Goal: Find specific page/section: Find specific page/section

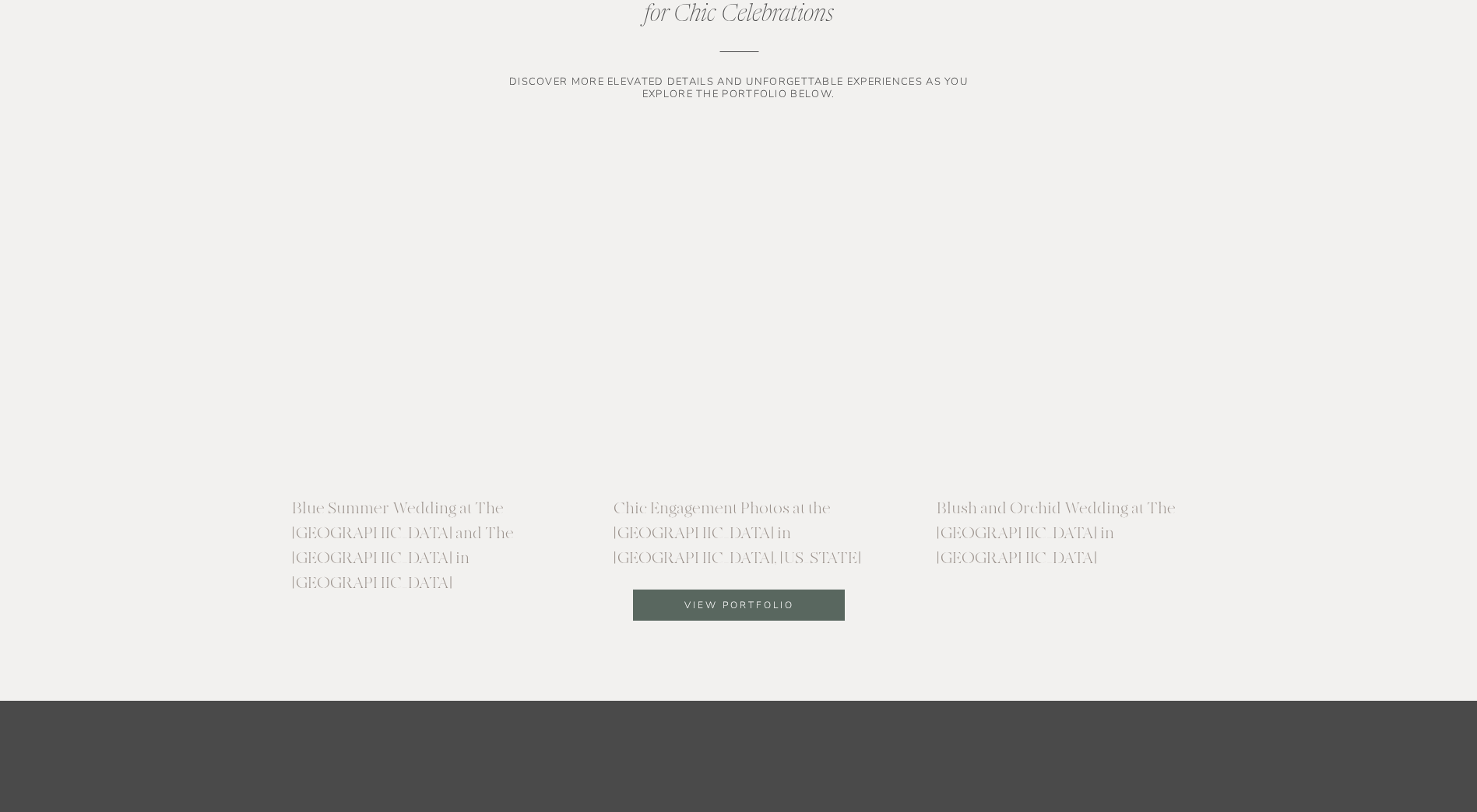
scroll to position [4318, 0]
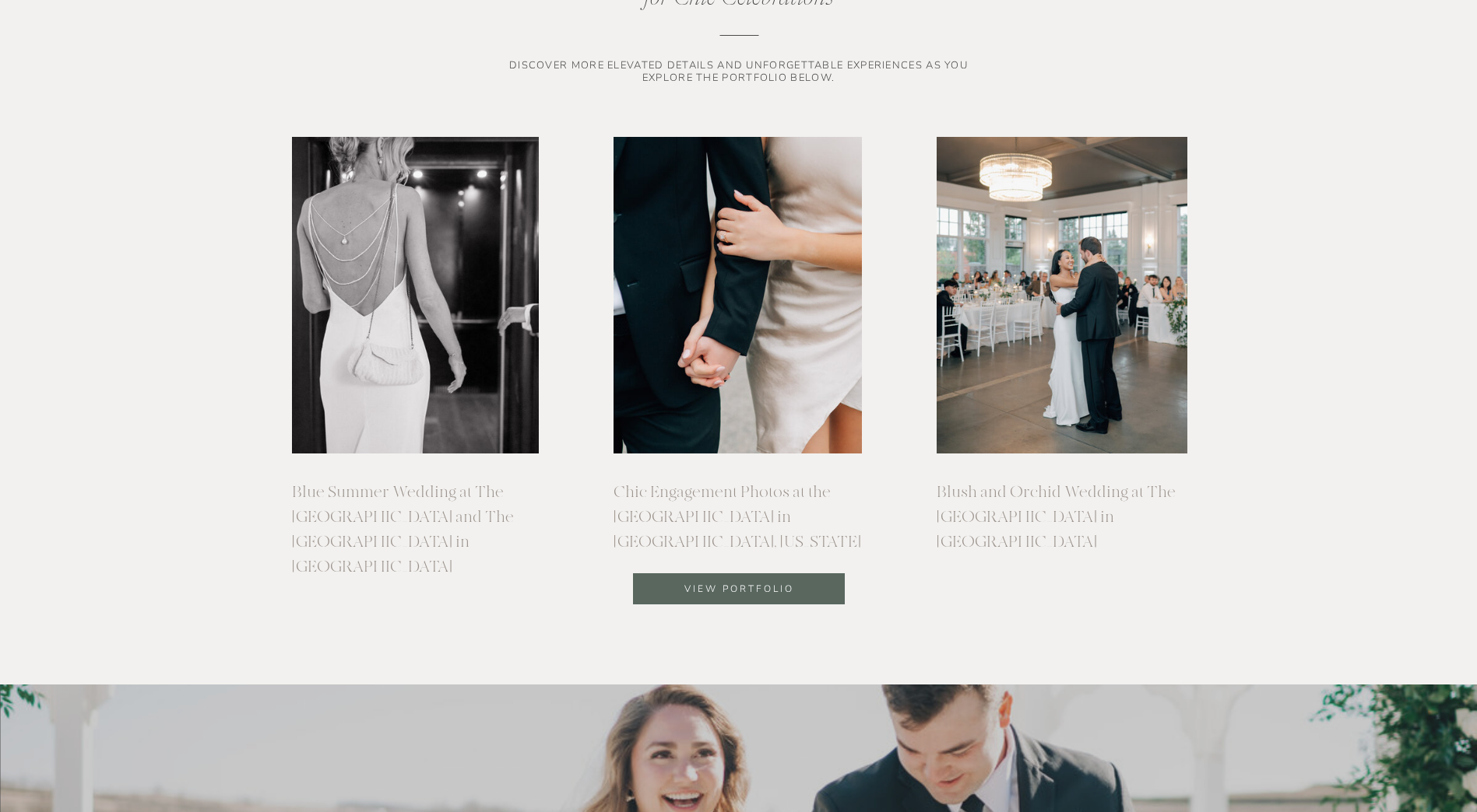
click at [736, 589] on p "view portfolio" at bounding box center [739, 590] width 213 height 17
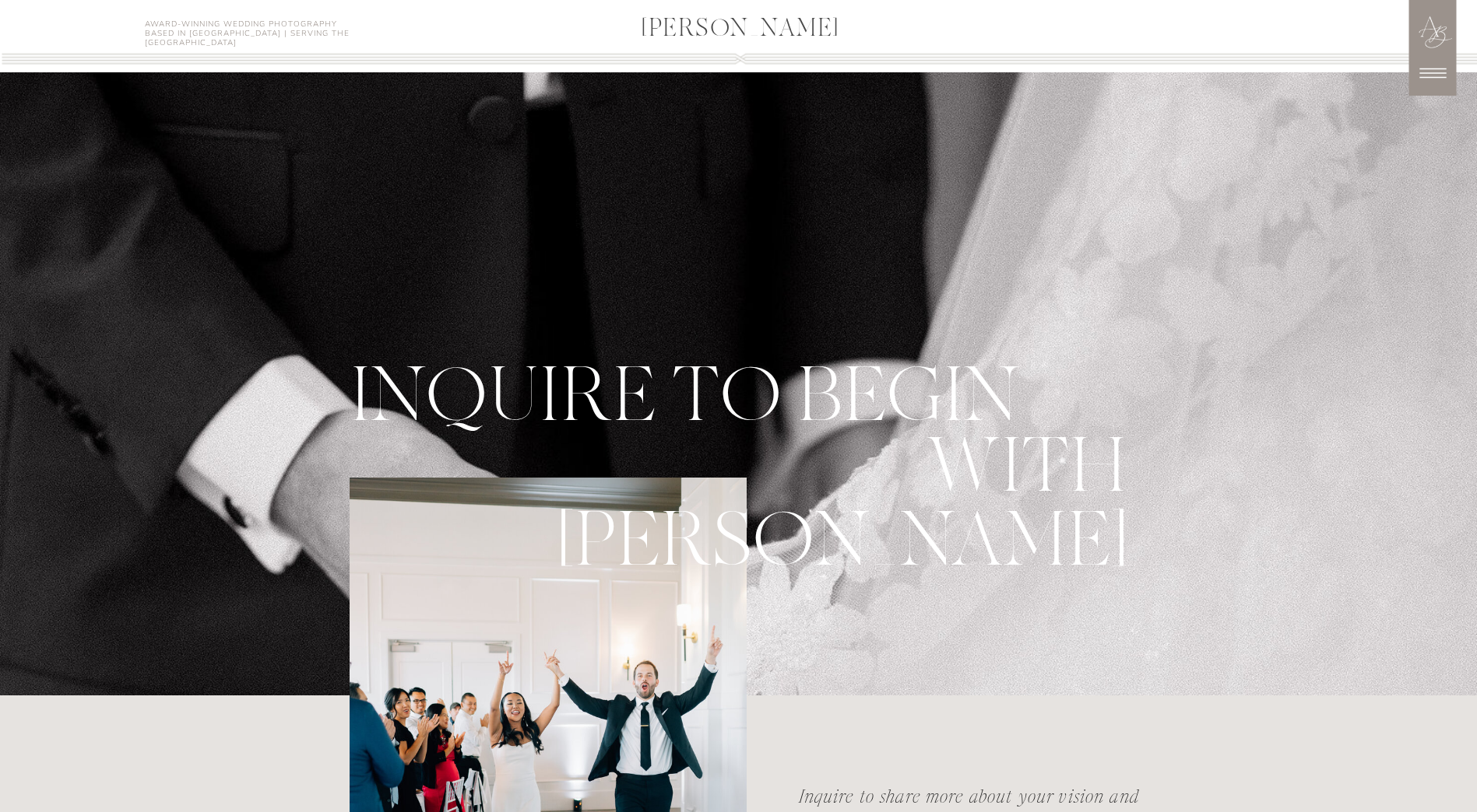
click at [1431, 67] on icon at bounding box center [1432, 73] width 39 height 39
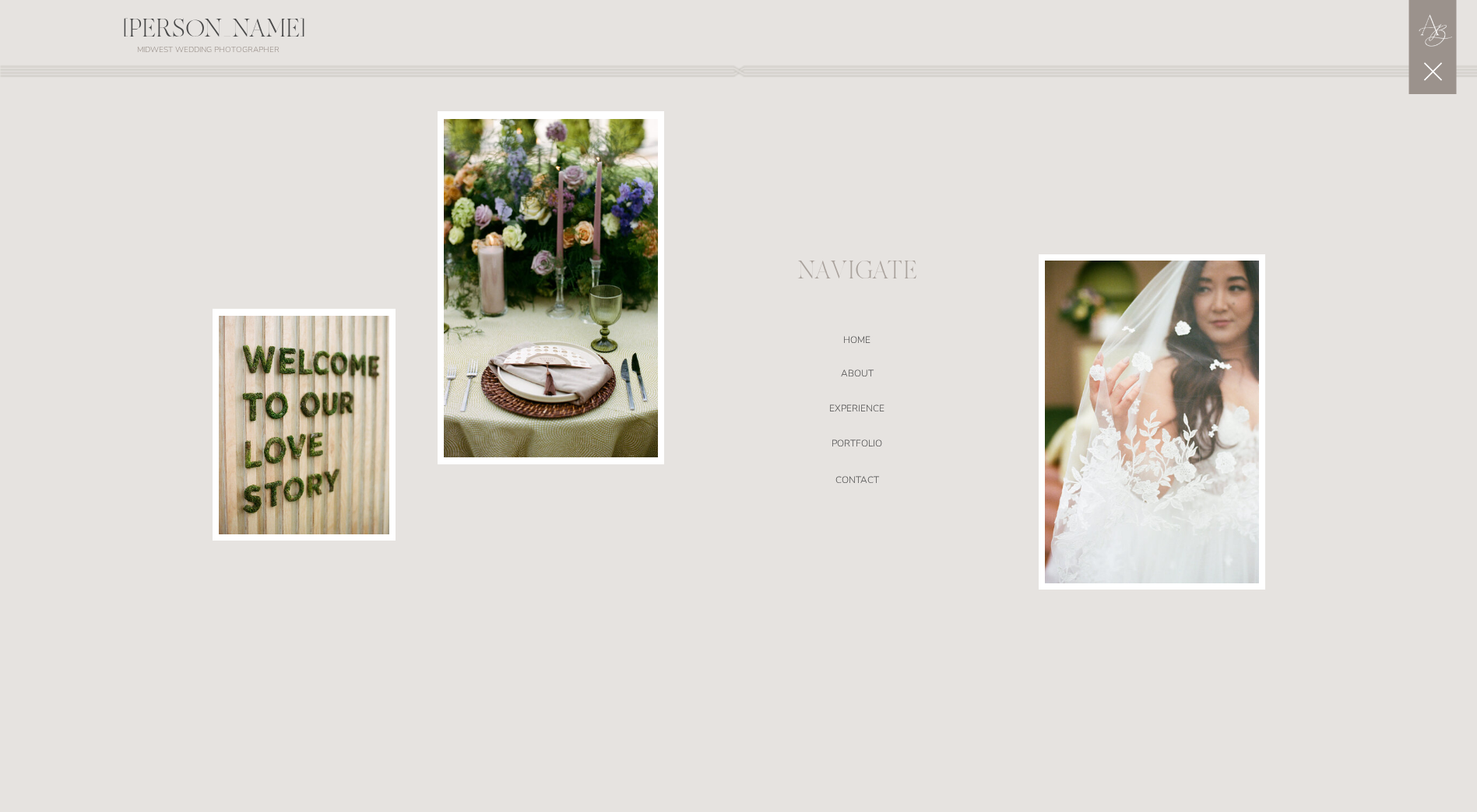
scroll to position [720, 0]
click at [1320, 710] on div "ANNA BRACE ANNA BRACE Award-Winning Wedding Photography Based in Omaha | Servin…" at bounding box center [738, 788] width 1477 height 3016
drag, startPoint x: 1300, startPoint y: 76, endPoint x: 1438, endPoint y: 69, distance: 138.2
click at [1438, 69] on icon at bounding box center [1432, 71] width 31 height 31
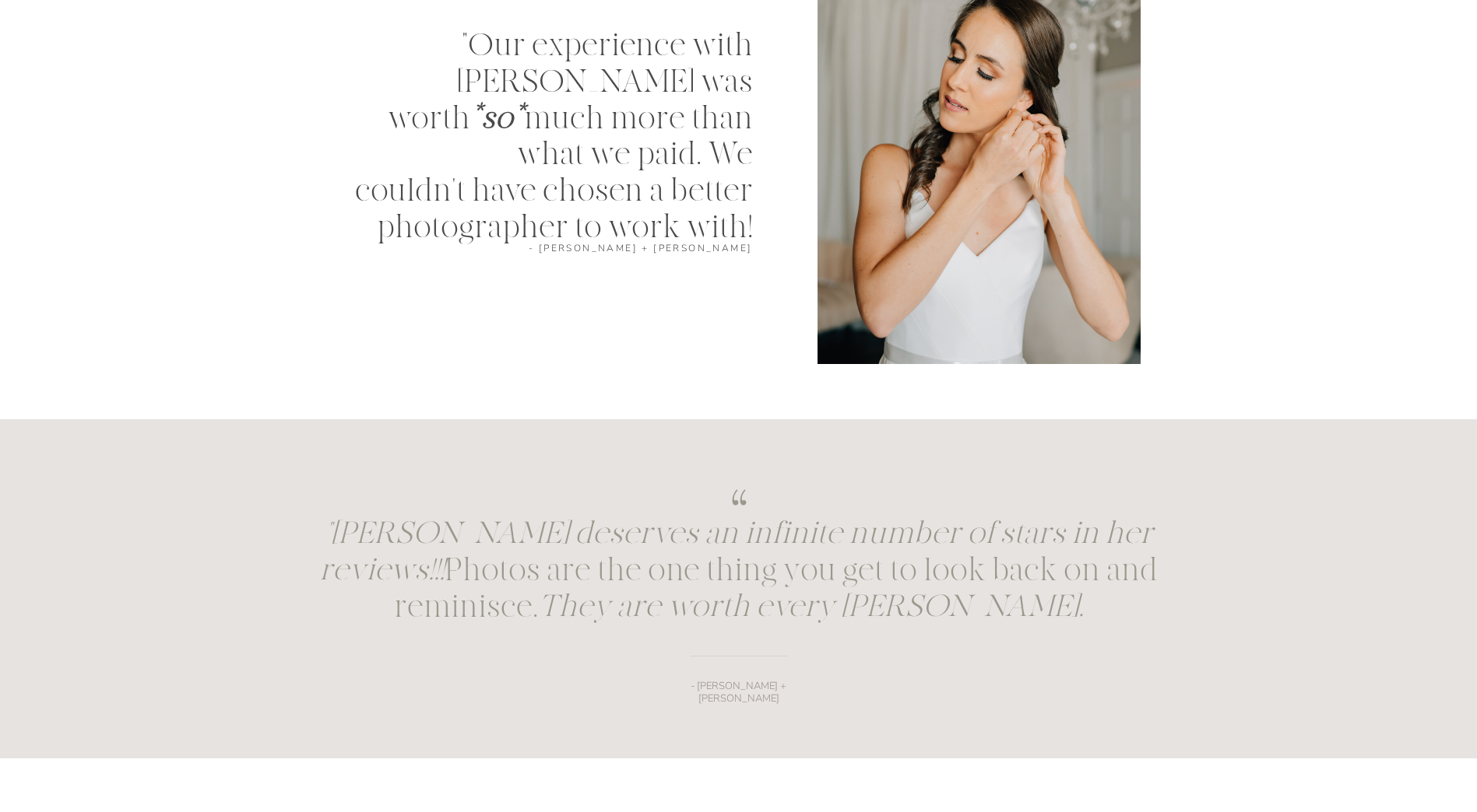
scroll to position [1673, 0]
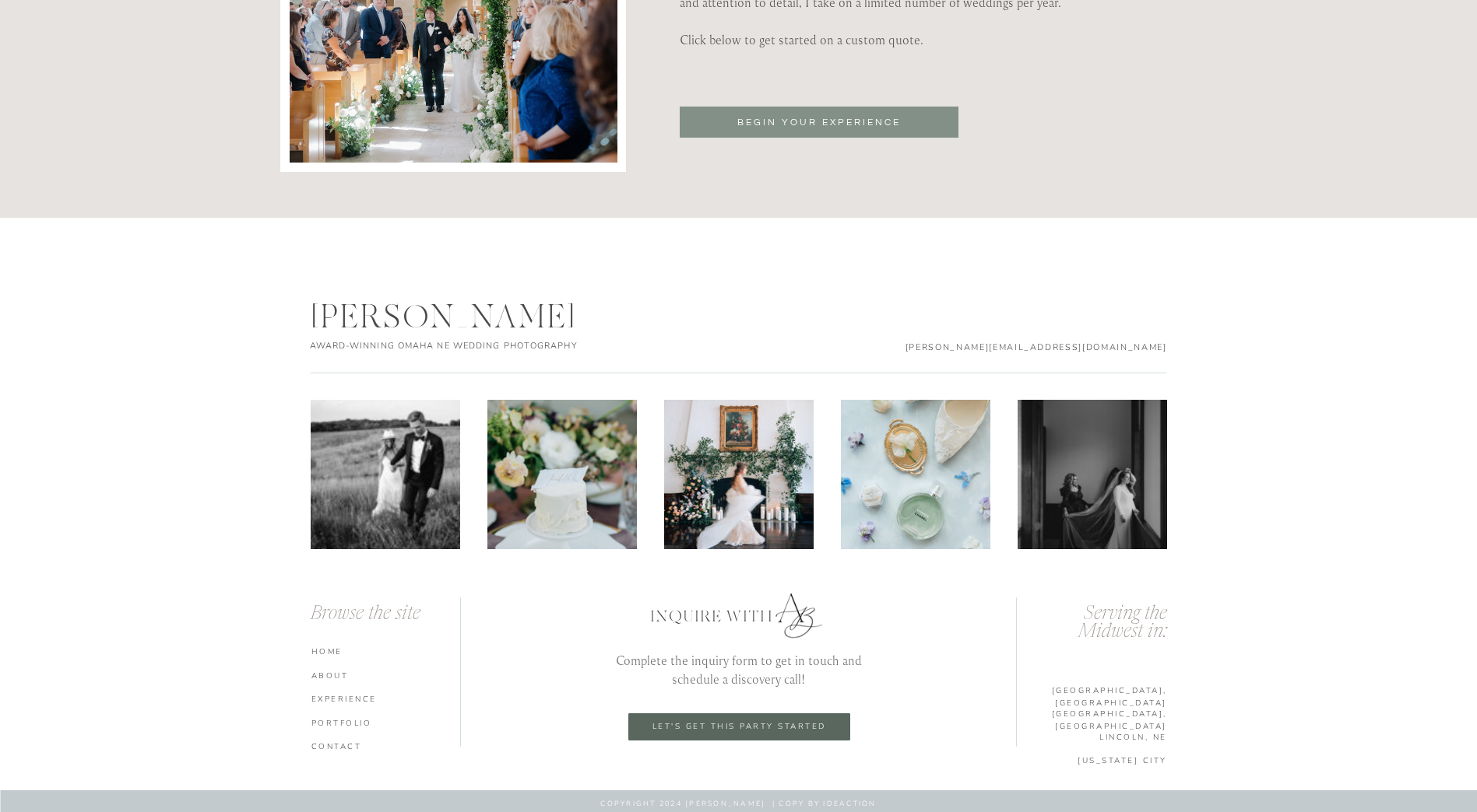
scroll to position [5434, 0]
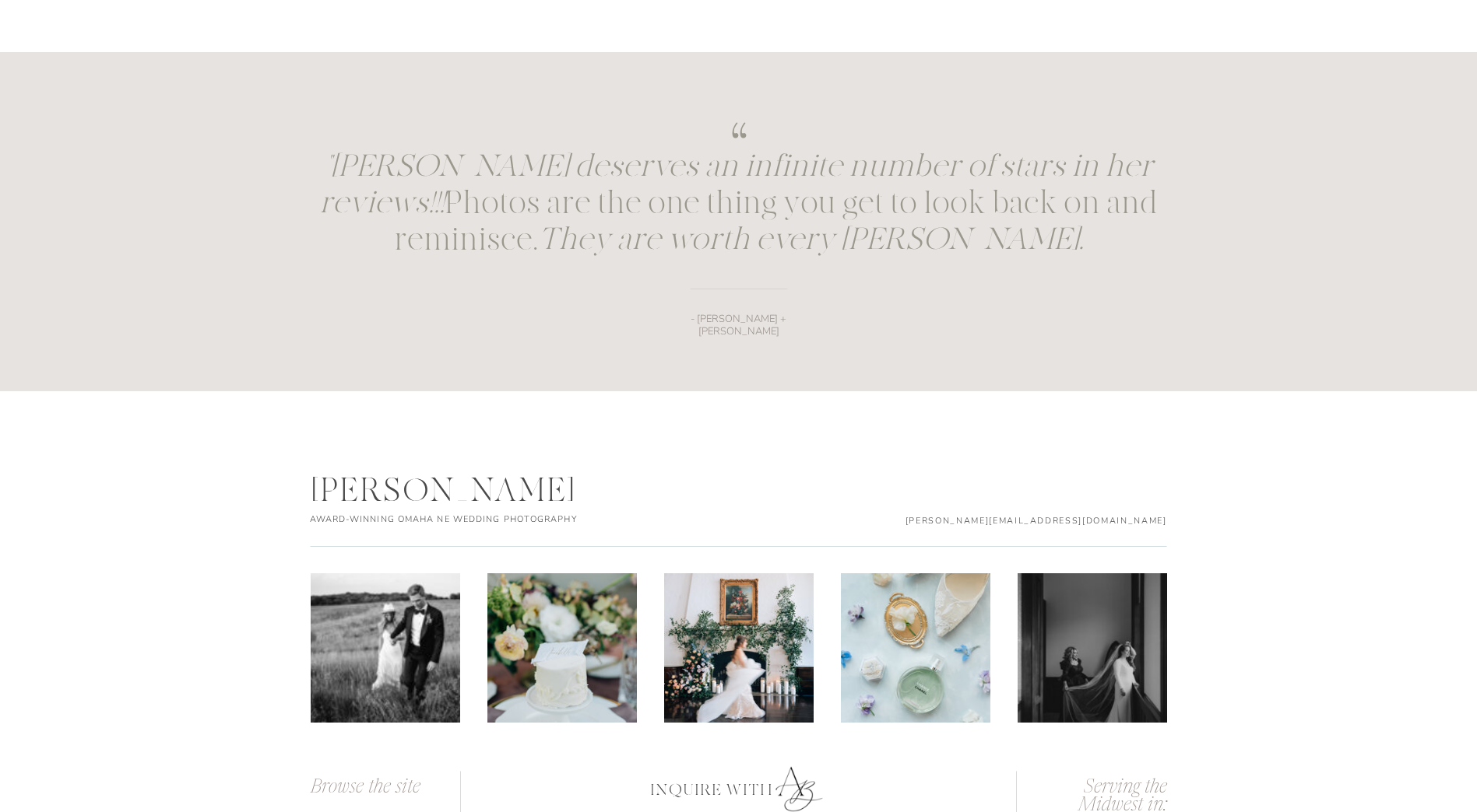
scroll to position [2282, 0]
